Goal: Obtain resource: Download file/media

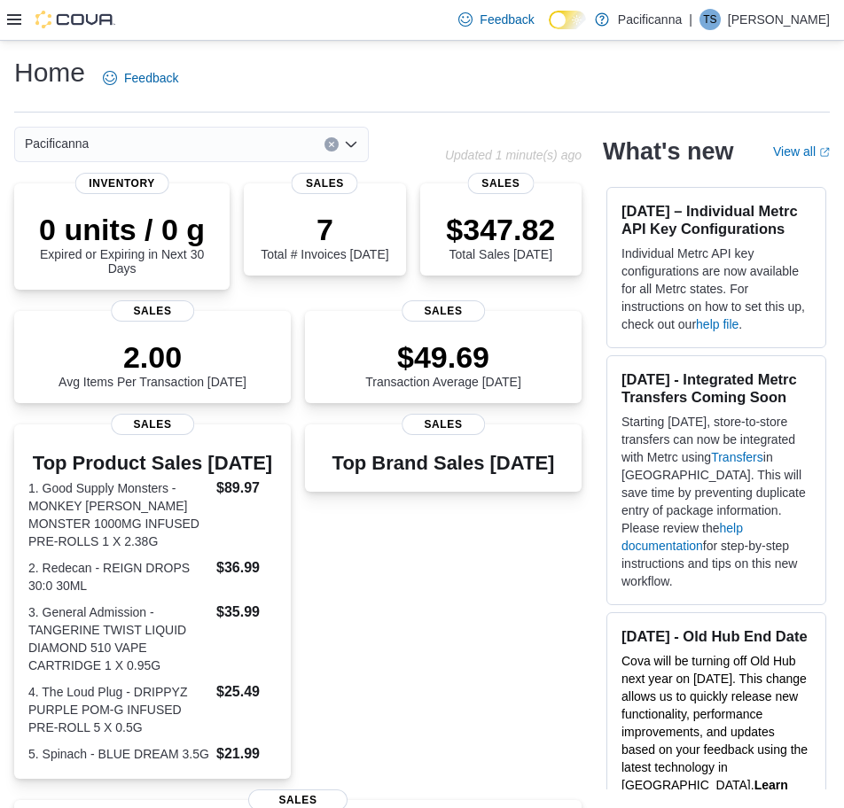
click at [18, 19] on icon at bounding box center [14, 19] width 14 height 11
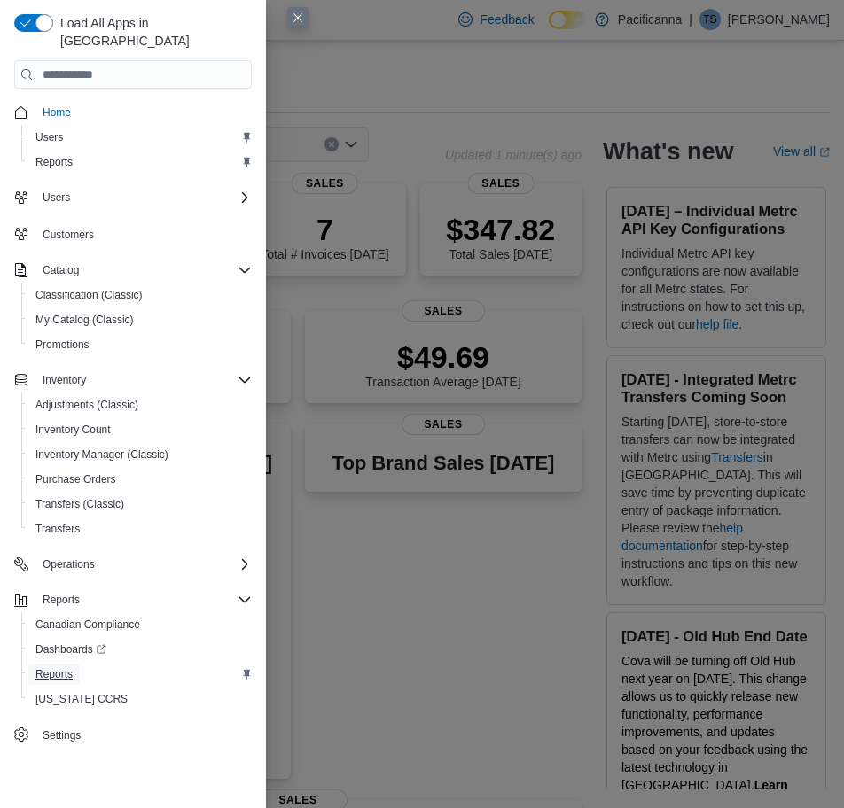
click at [76, 664] on link "Reports" at bounding box center [53, 674] width 51 height 21
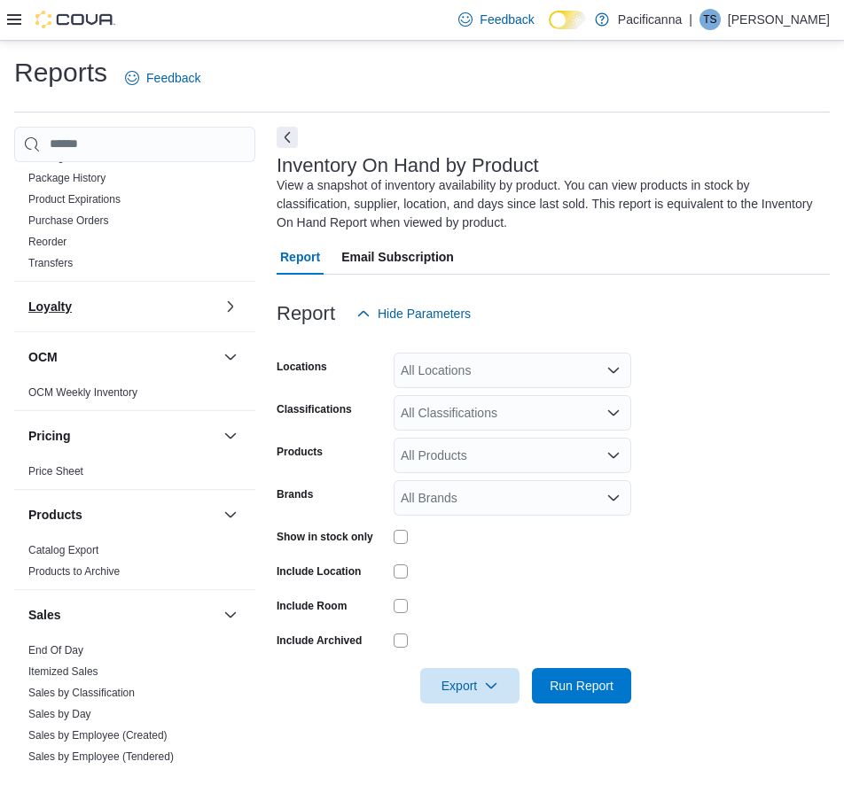
scroll to position [596, 0]
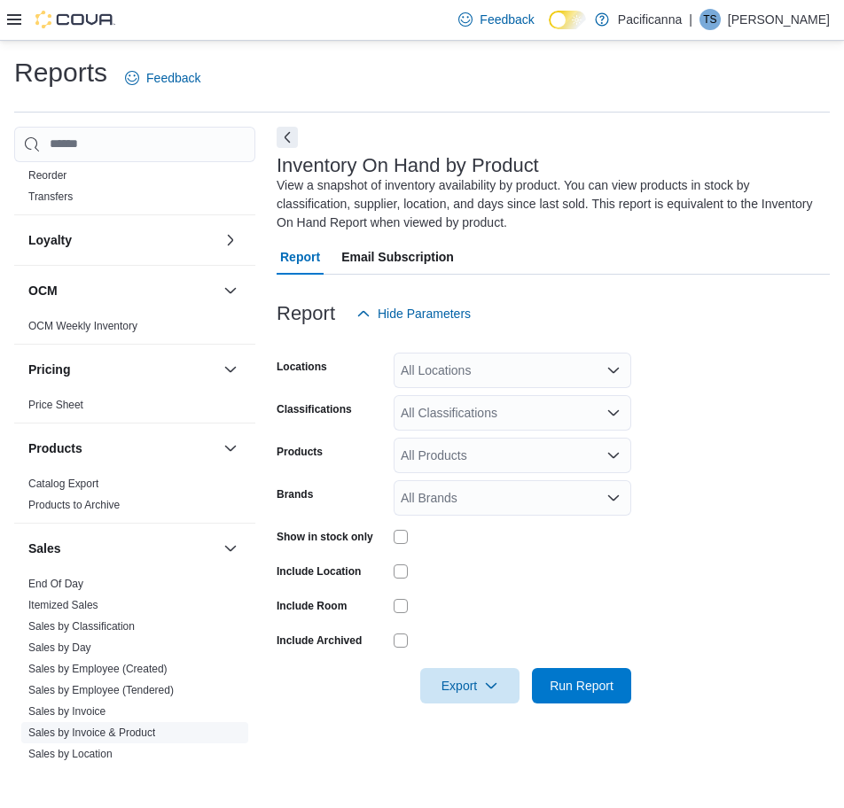
click at [107, 730] on link "Sales by Invoice & Product" at bounding box center [91, 733] width 127 height 12
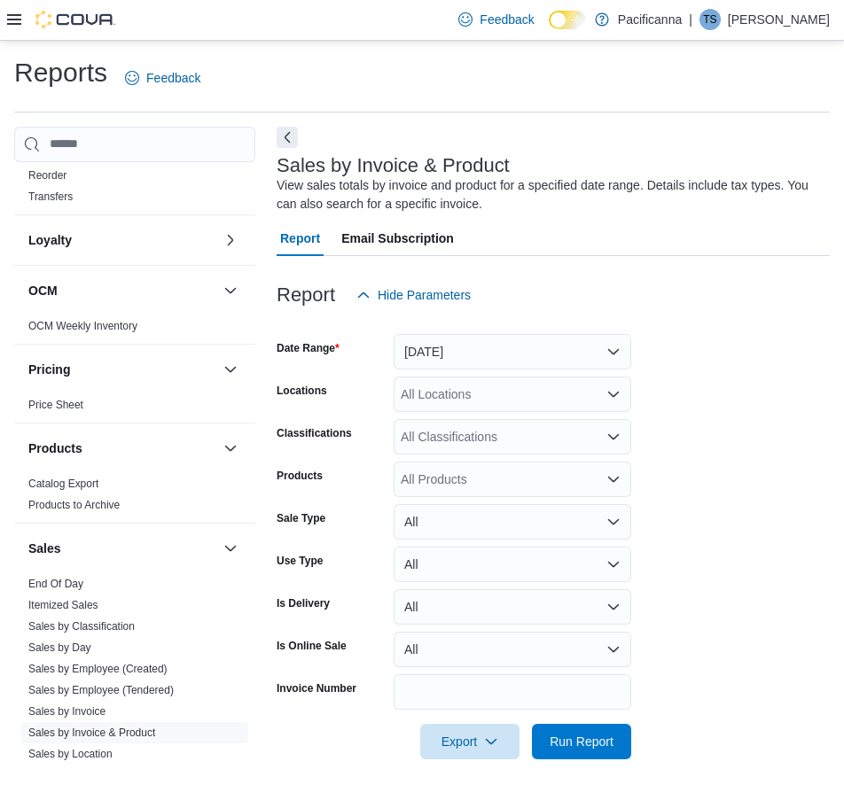
click at [491, 394] on div "All Locations" at bounding box center [513, 394] width 238 height 35
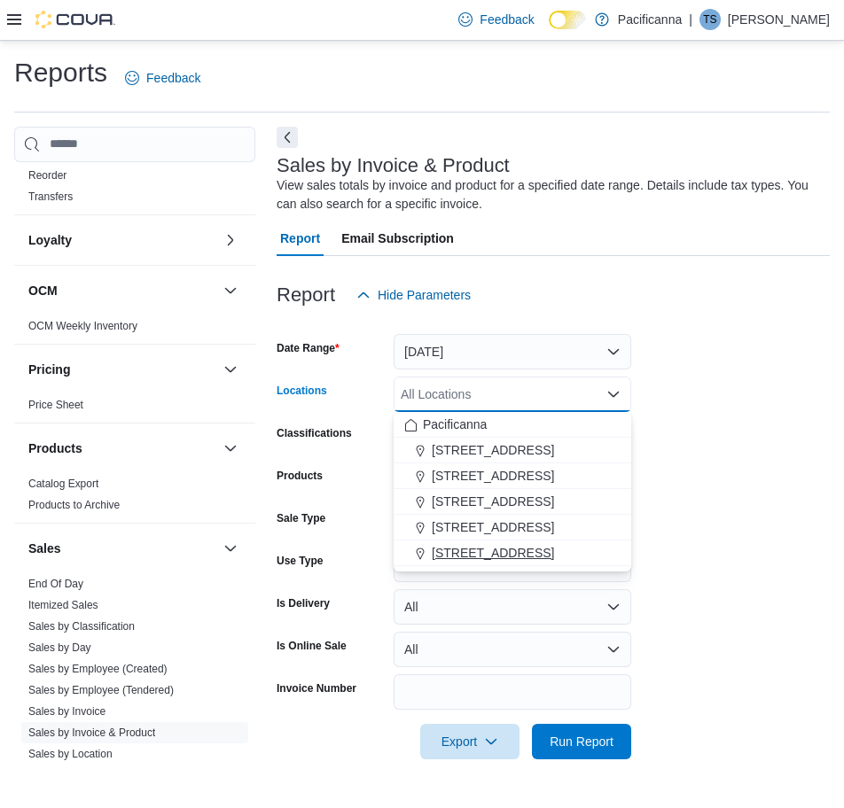
click at [498, 556] on span "7035 Market St. - Unit #2" at bounding box center [493, 553] width 122 height 18
click at [467, 744] on span "Export" at bounding box center [470, 740] width 78 height 35
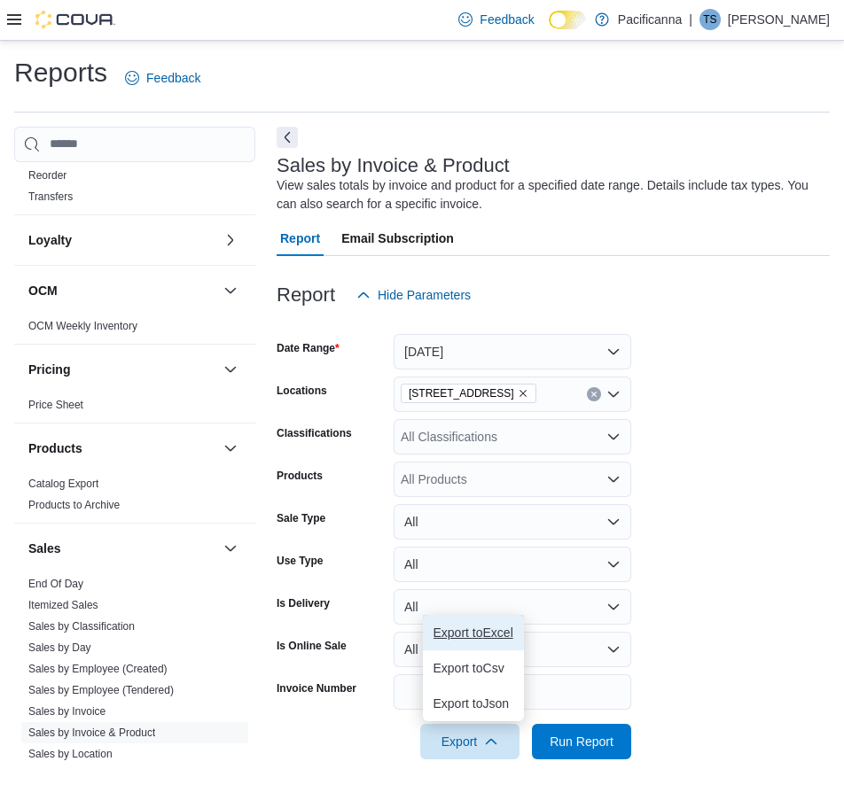
click at [513, 628] on span "Export to Excel" at bounding box center [473, 633] width 80 height 14
